Goal: Task Accomplishment & Management: Use online tool/utility

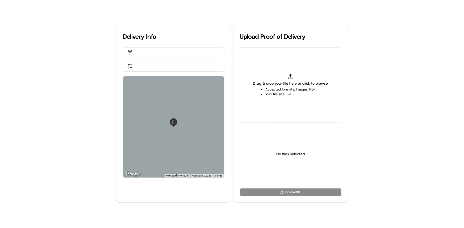
click at [301, 76] on div "Drag & drop your file here or click to browse Accepted formats: Images, PDF Max…" at bounding box center [291, 85] width 102 height 76
type input "C:\fakepath\HandedToCustomer (1).png"
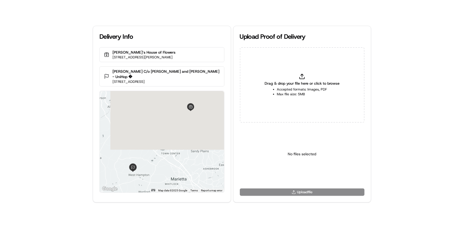
click at [298, 93] on li "Max file size: 5MB" at bounding box center [302, 94] width 50 height 5
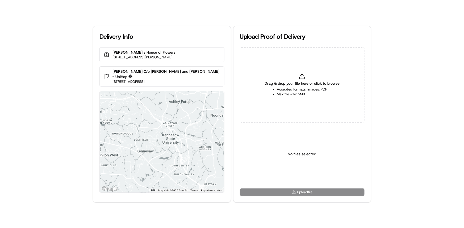
type input "C:\fakepath\HandedToCustomer (1).png"
click at [301, 179] on body "Delivery Info Brenda‘s House of Flowers 200 Chambers St, Woodstock, GA 30188, U…" at bounding box center [232, 114] width 464 height 228
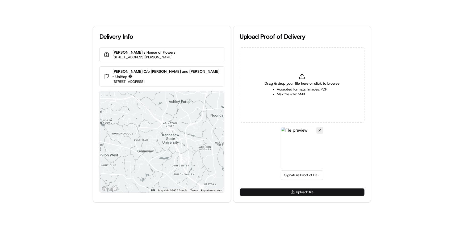
click at [304, 192] on button "Upload 1 file" at bounding box center [302, 192] width 125 height 7
